Goal: Task Accomplishment & Management: Manage account settings

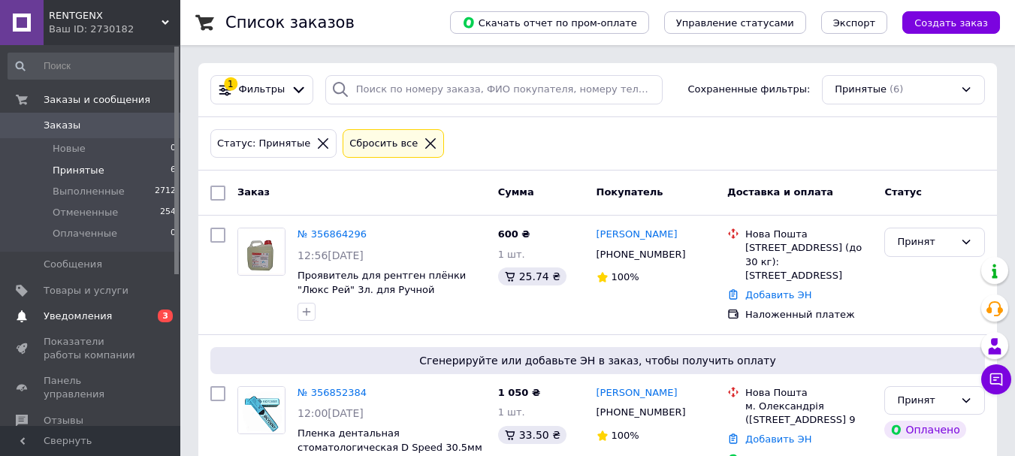
click at [62, 312] on span "Уведомления" at bounding box center [78, 317] width 68 height 14
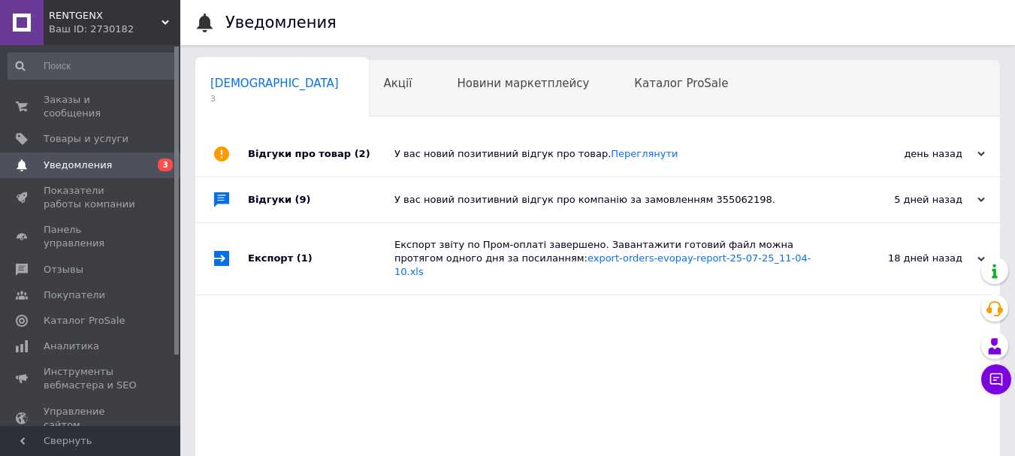
click at [581, 341] on div "Відгуки про товар (2) У вас новий позитивний відгук про товар. Переглянути день…" at bounding box center [597, 361] width 805 height 458
click at [82, 104] on span "Заказы и сообщения" at bounding box center [91, 106] width 95 height 27
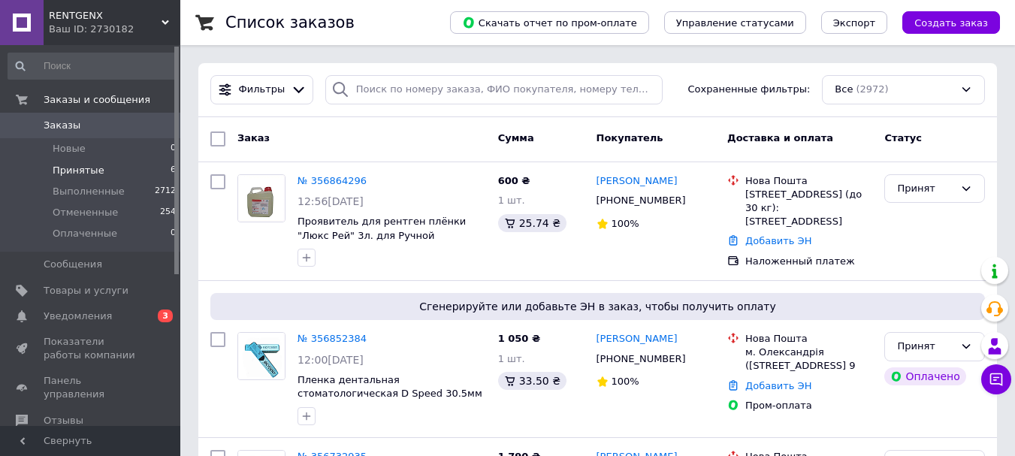
click at [80, 168] on span "Принятые" at bounding box center [79, 171] width 52 height 14
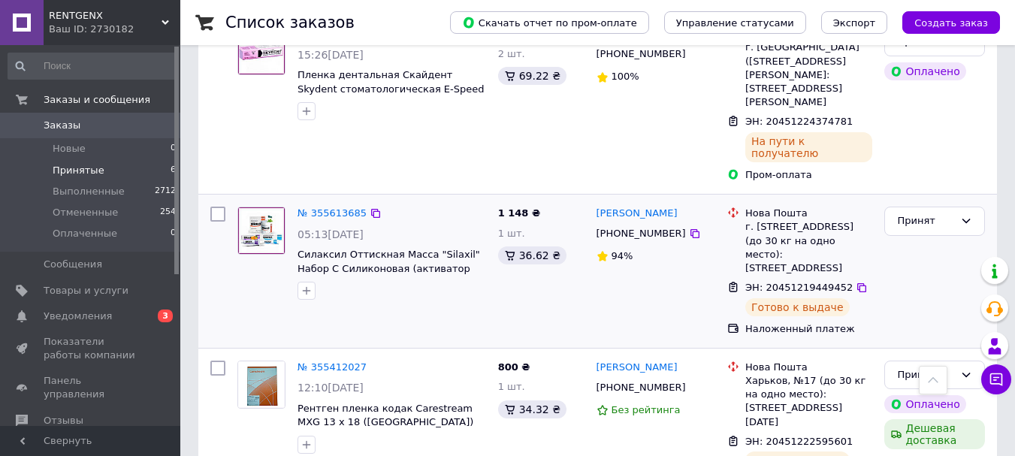
scroll to position [567, 0]
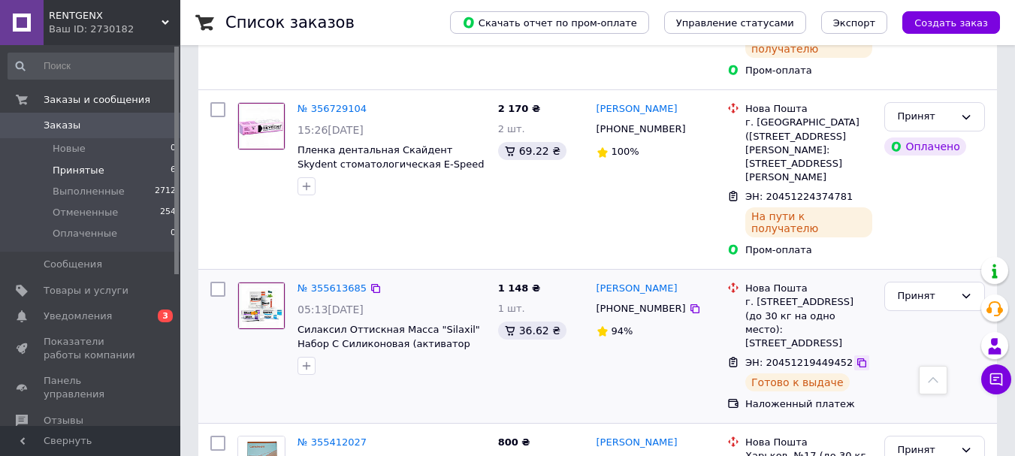
click at [858, 359] on icon at bounding box center [862, 363] width 9 height 9
click at [74, 174] on span "Принятые" at bounding box center [79, 171] width 52 height 14
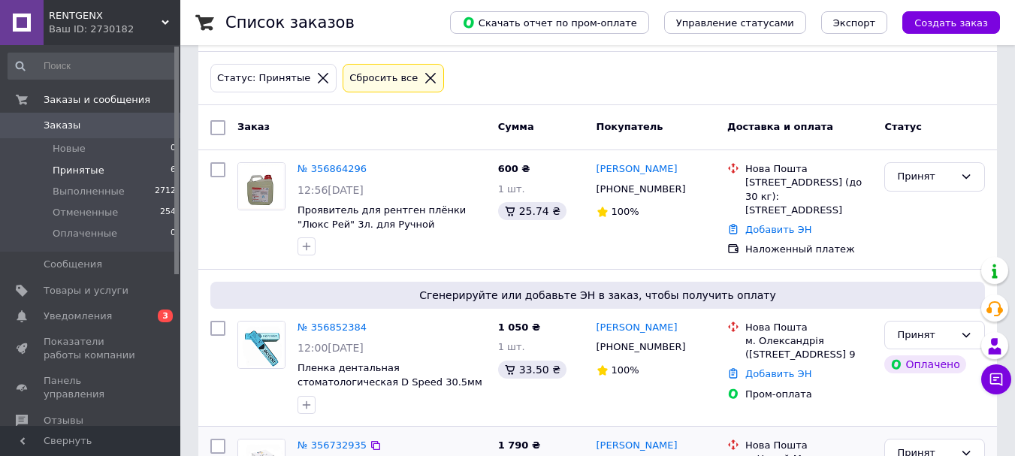
scroll to position [41, 0]
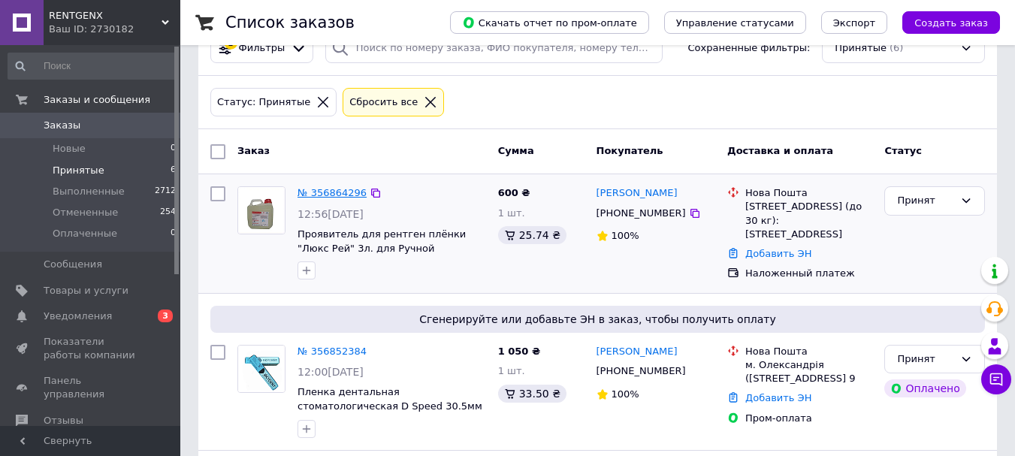
click at [315, 192] on link "№ 356864296" at bounding box center [332, 192] width 69 height 11
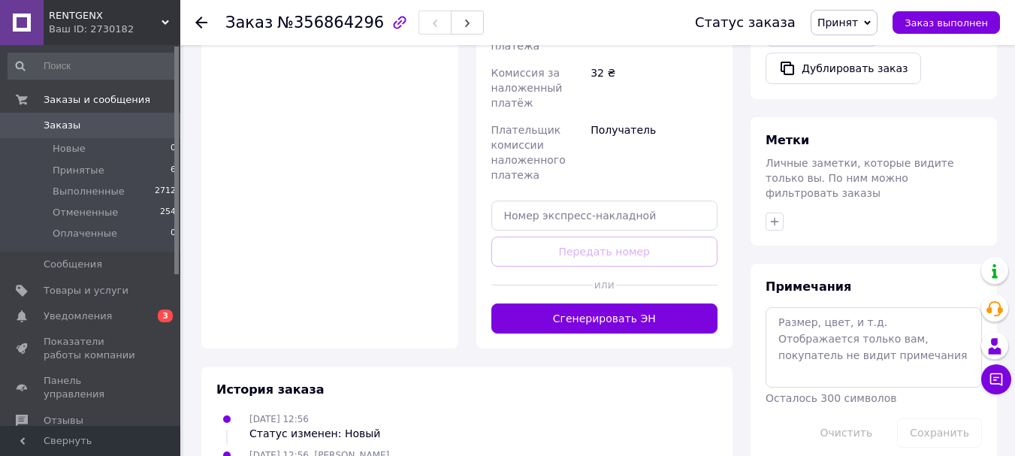
scroll to position [652, 0]
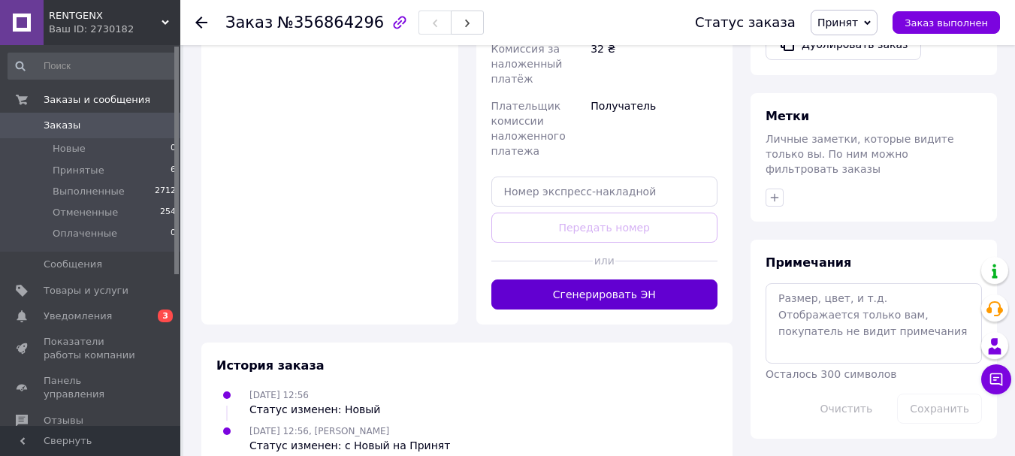
click at [617, 280] on button "Сгенерировать ЭН" at bounding box center [605, 295] width 227 height 30
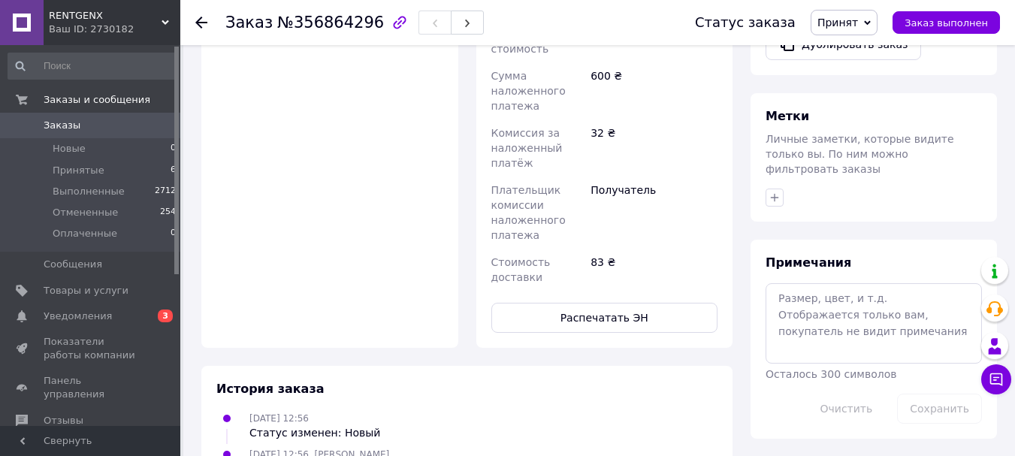
click at [204, 13] on div at bounding box center [210, 22] width 30 height 45
click at [201, 27] on use at bounding box center [201, 23] width 12 height 12
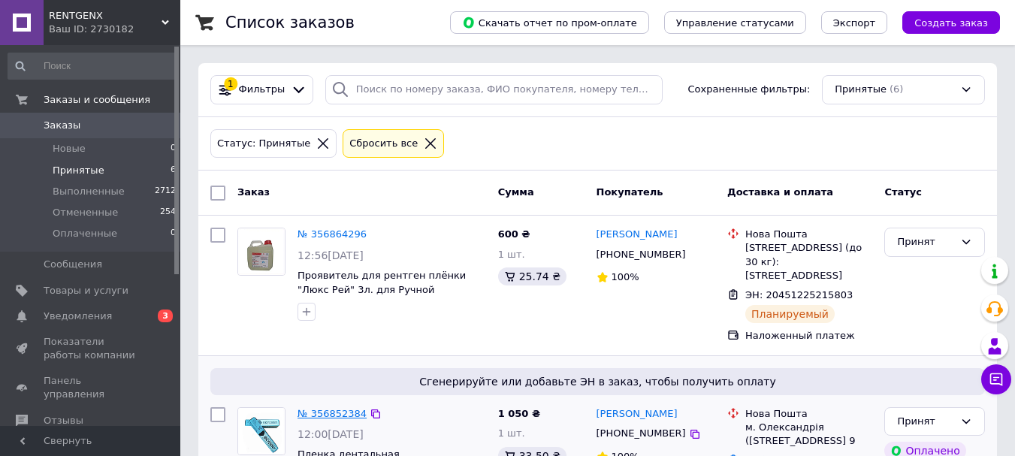
click at [343, 419] on link "№ 356852384" at bounding box center [332, 413] width 69 height 11
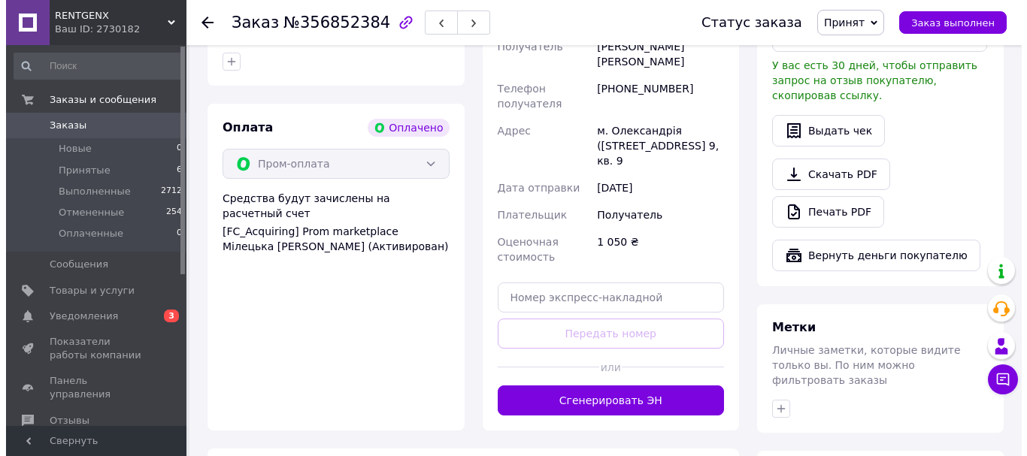
scroll to position [521, 0]
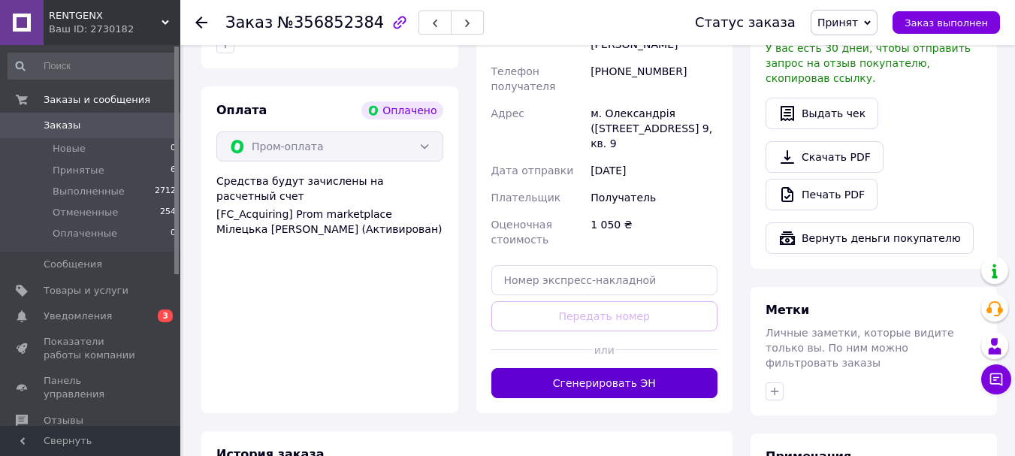
click at [579, 368] on button "Сгенерировать ЭН" at bounding box center [605, 383] width 227 height 30
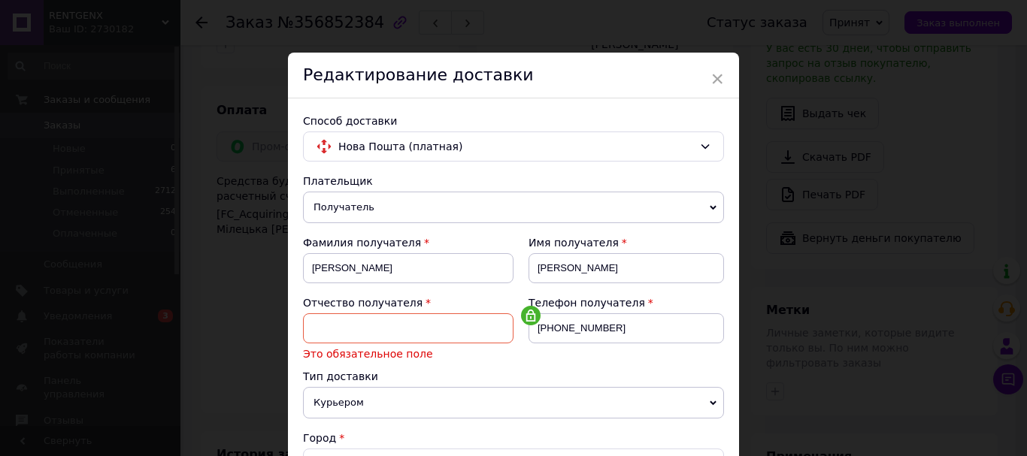
click at [319, 327] on input at bounding box center [408, 328] width 210 height 30
type input "Батьківна"
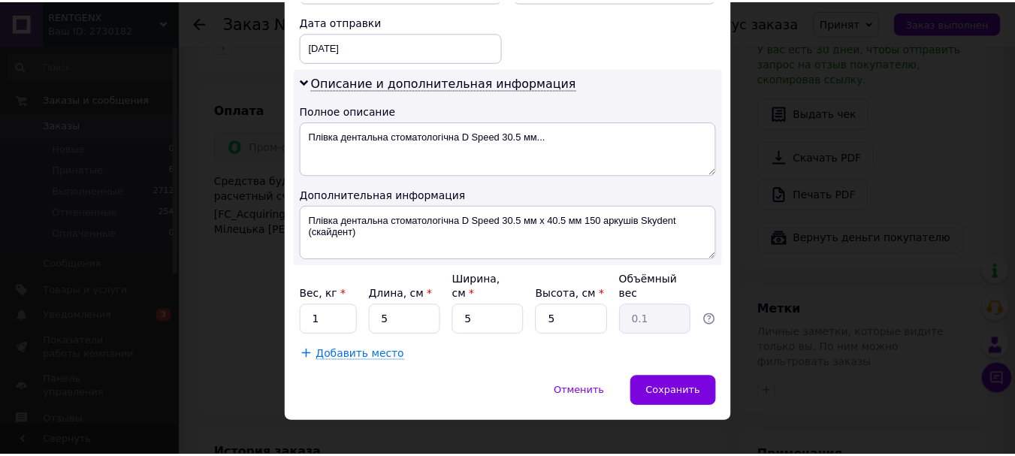
scroll to position [770, 0]
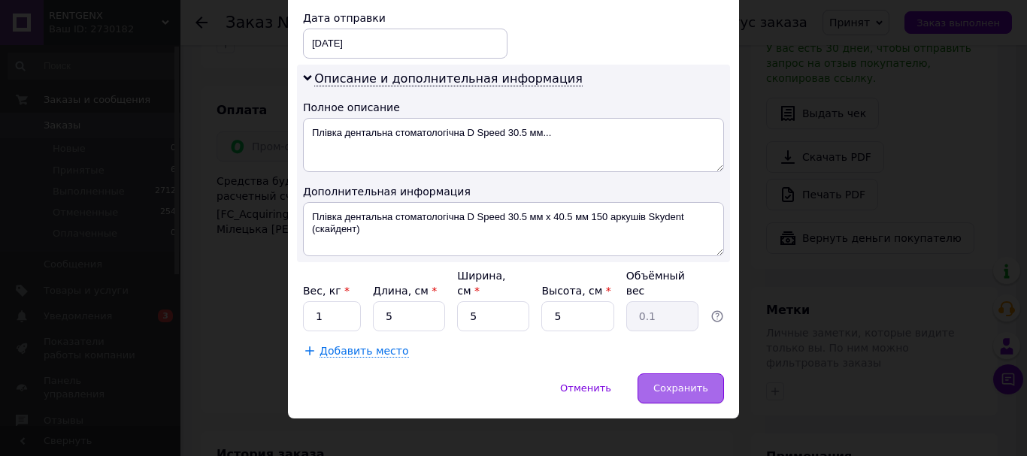
click at [667, 383] on span "Сохранить" at bounding box center [680, 388] width 55 height 11
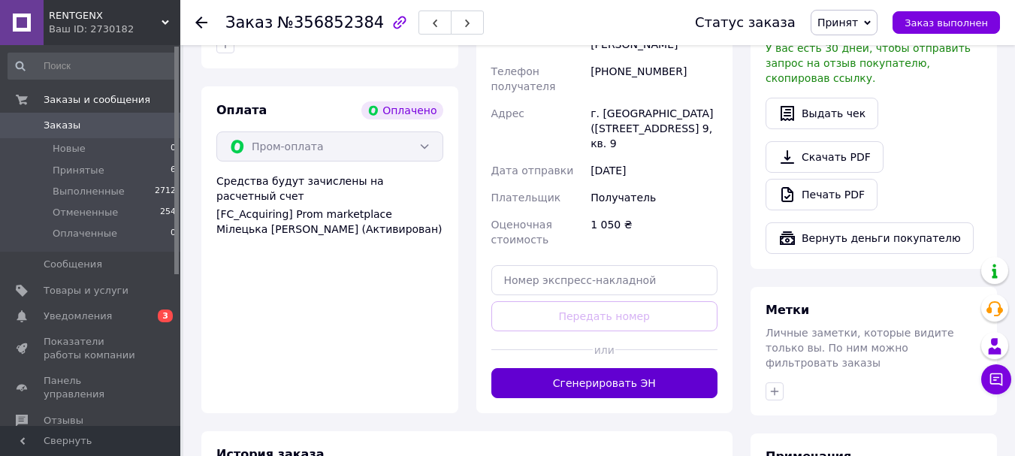
click at [645, 372] on button "Сгенерировать ЭН" at bounding box center [605, 383] width 227 height 30
